Goal: Task Accomplishment & Management: Manage account settings

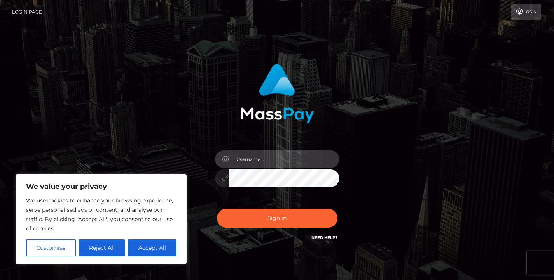
click at [289, 160] on input "text" at bounding box center [284, 159] width 110 height 17
type input "[EMAIL_ADDRESS][DOMAIN_NAME]"
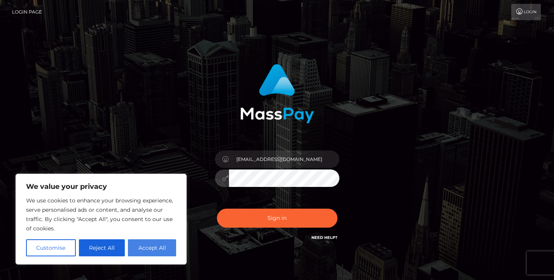
click at [153, 249] on button "Accept All" at bounding box center [152, 248] width 48 height 17
checkbox input "true"
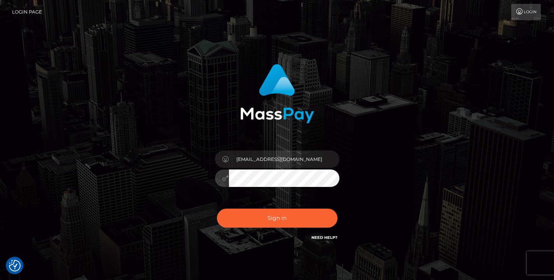
click at [217, 209] on button "Sign in" at bounding box center [277, 218] width 120 height 19
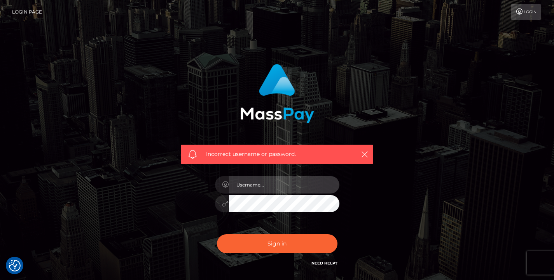
click at [275, 190] on input "text" at bounding box center [284, 184] width 110 height 17
type input "[EMAIL_ADDRESS][DOMAIN_NAME]"
click at [217, 235] on button "Sign in" at bounding box center [277, 244] width 120 height 19
click at [524, 11] on link "Login" at bounding box center [526, 12] width 30 height 16
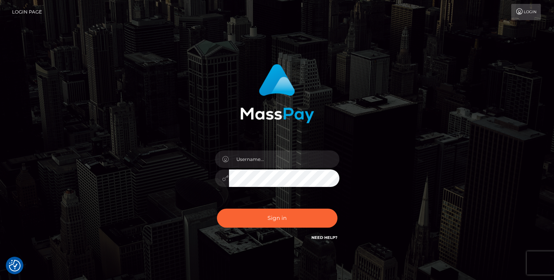
click at [329, 238] on link "Need Help?" at bounding box center [324, 237] width 26 height 5
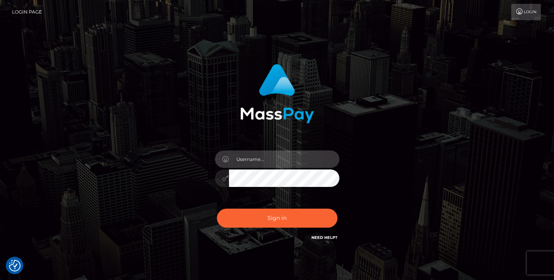
click at [265, 161] on input "text" at bounding box center [284, 159] width 110 height 17
type input "[EMAIL_ADDRESS][DOMAIN_NAME]"
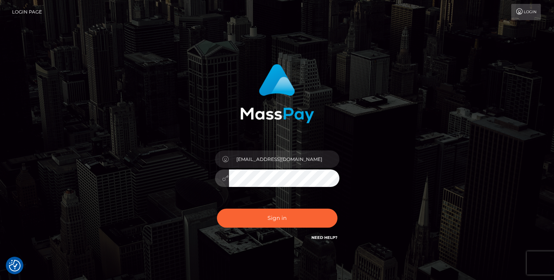
scroll to position [3, 0]
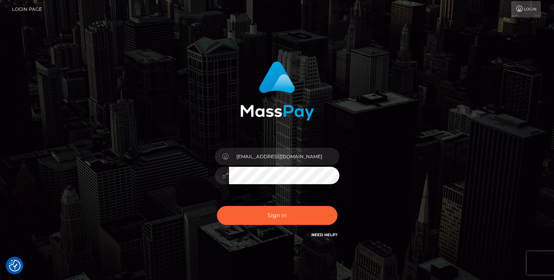
click at [40, 10] on link "Login Page" at bounding box center [27, 9] width 30 height 16
